Goal: Transaction & Acquisition: Purchase product/service

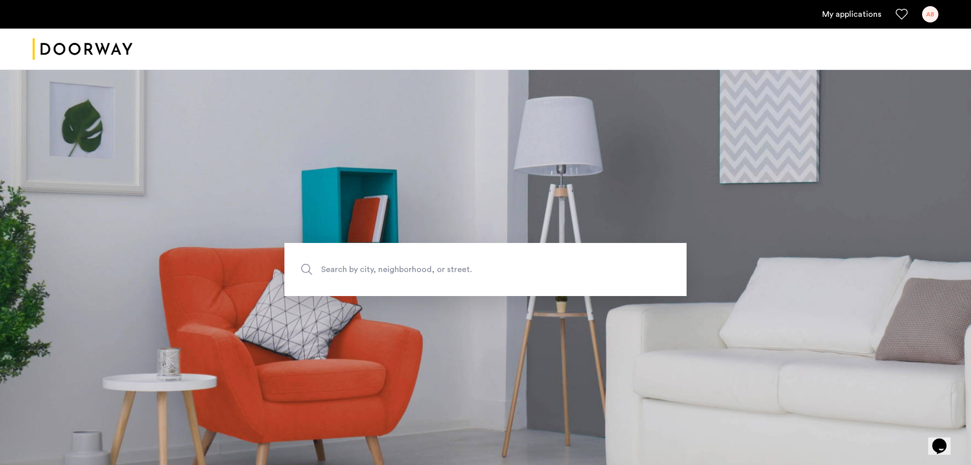
click at [123, 48] on img "Cazamio logo" at bounding box center [83, 49] width 100 height 38
click at [423, 265] on span "Search by city, neighborhood, or street." at bounding box center [461, 269] width 281 height 14
click at [423, 265] on input "Search by city, neighborhood, or street." at bounding box center [486, 269] width 402 height 53
type input "**********"
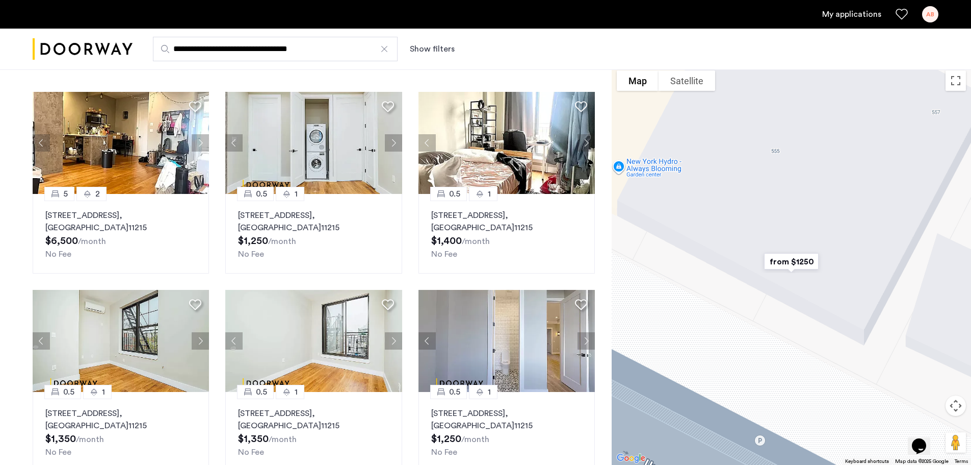
scroll to position [48, 0]
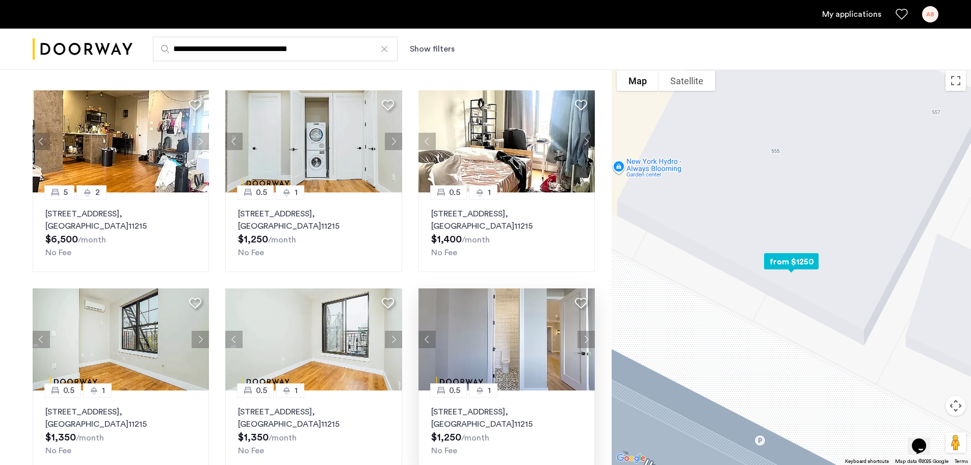
click at [477, 347] on img at bounding box center [507, 339] width 177 height 102
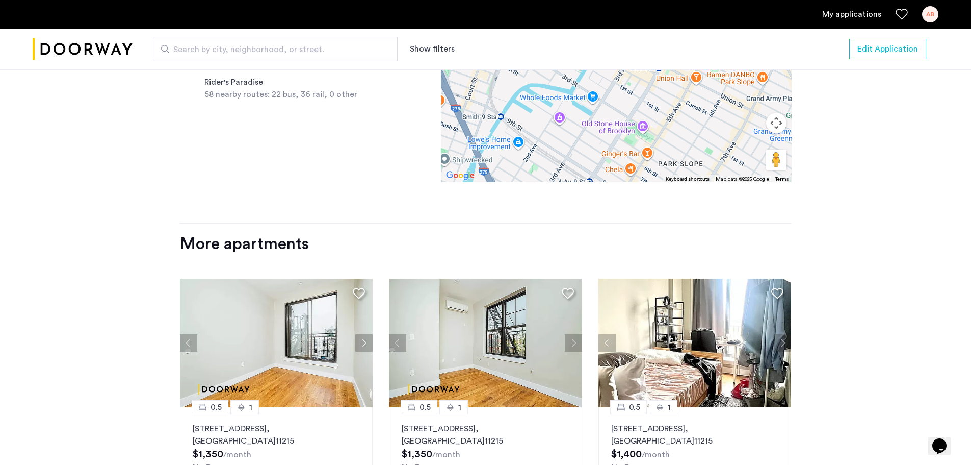
scroll to position [1112, 0]
